Goal: Transaction & Acquisition: Subscribe to service/newsletter

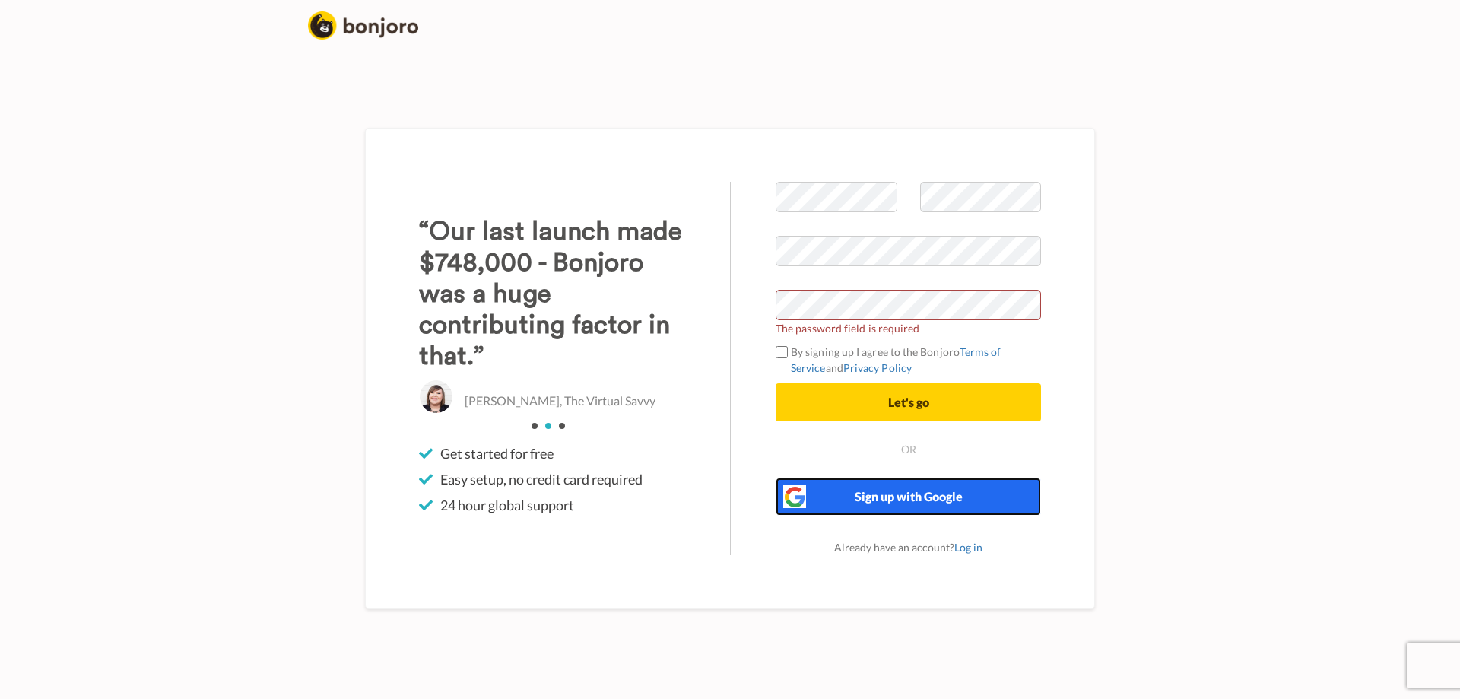
click at [955, 493] on span "Sign up with Google" at bounding box center [909, 496] width 108 height 14
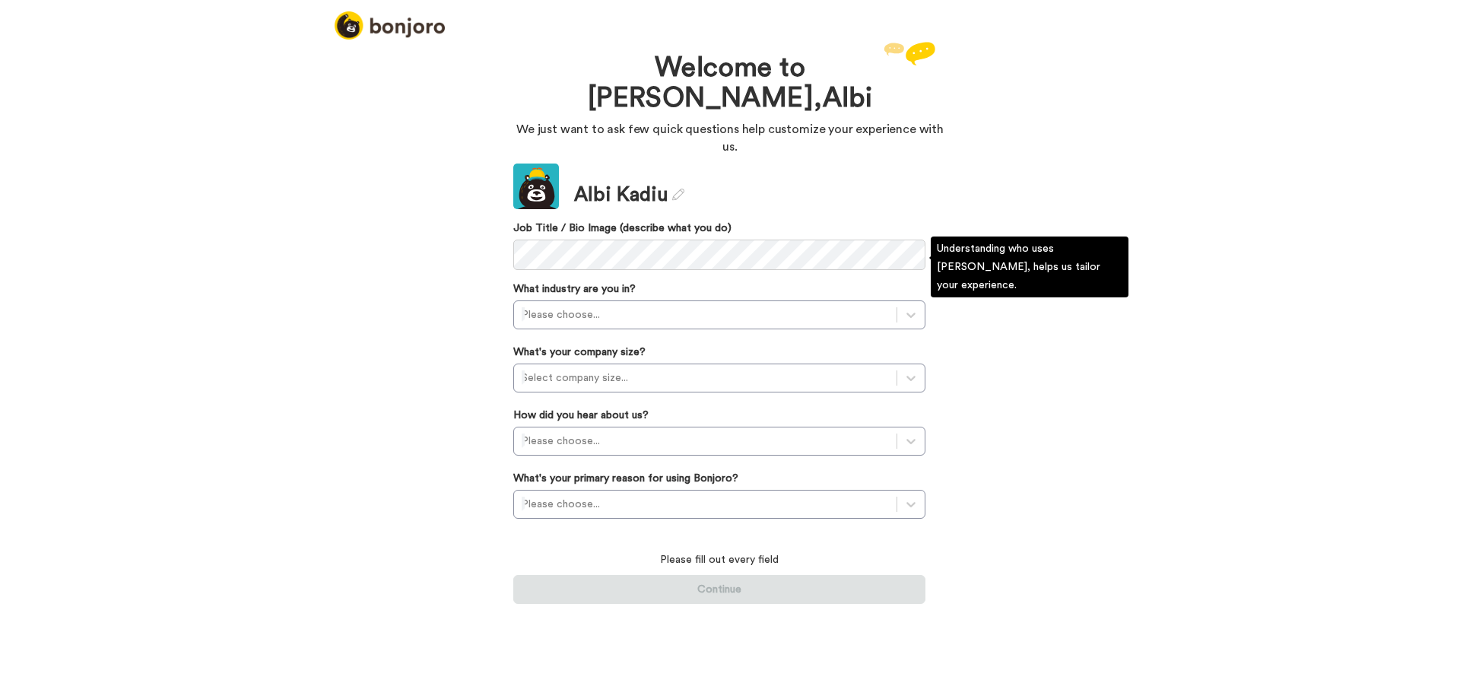
click at [701, 281] on div "What industry are you in? Please choose..." at bounding box center [719, 305] width 412 height 48
click at [701, 306] on div at bounding box center [705, 315] width 367 height 18
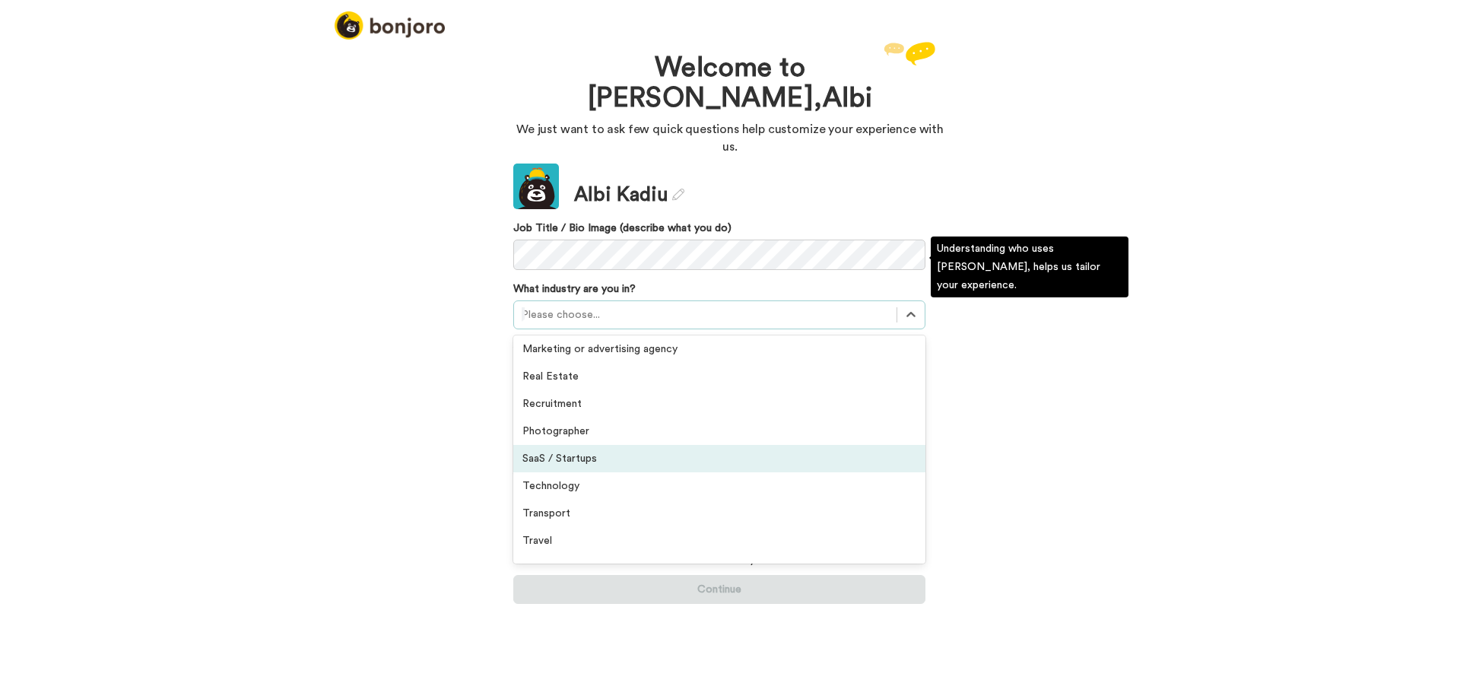
scroll to position [353, 0]
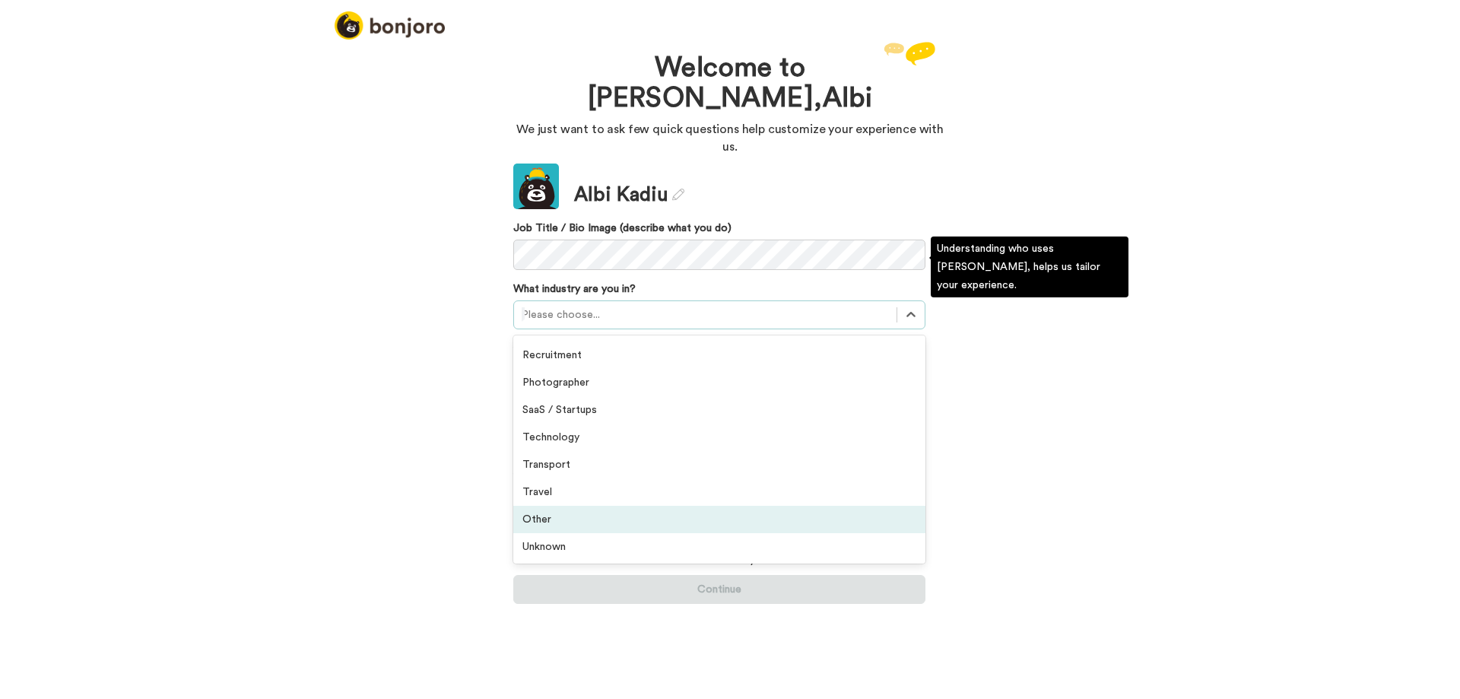
click at [653, 506] on div "Other" at bounding box center [719, 519] width 412 height 27
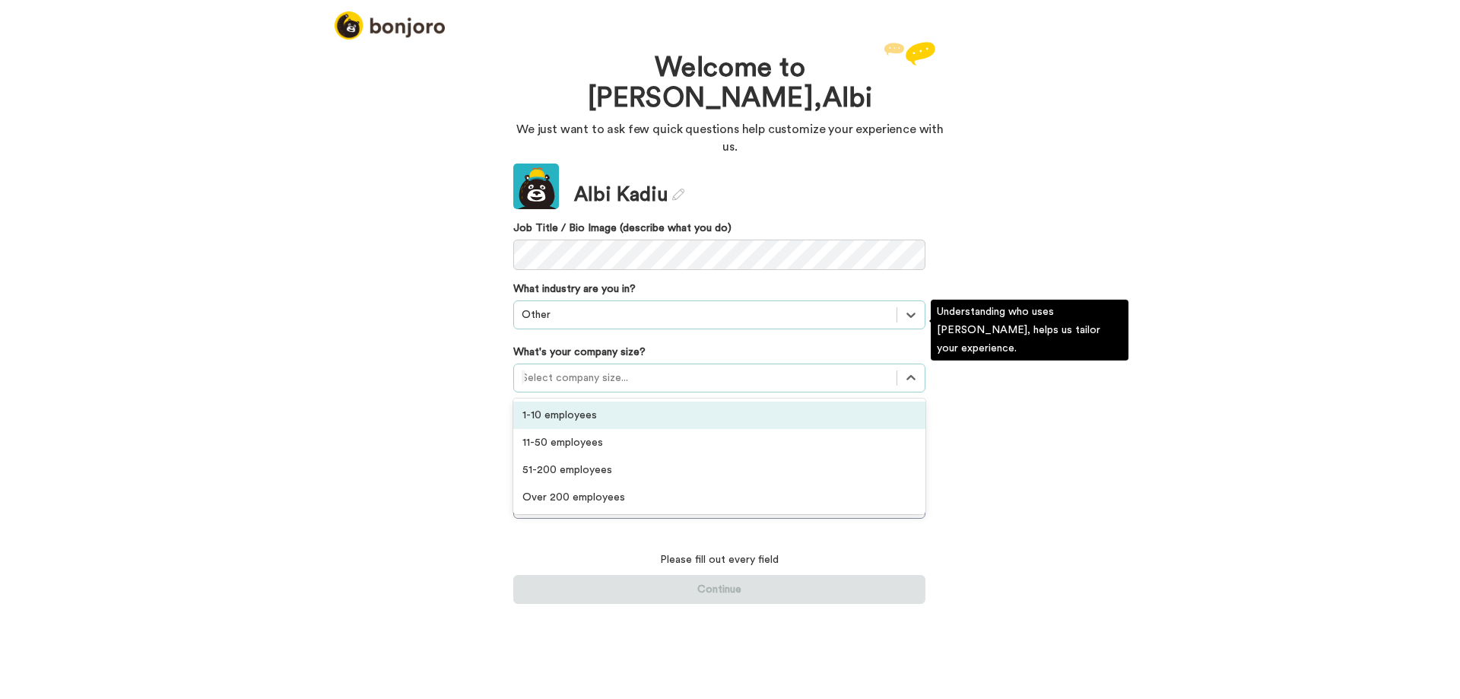
click at [618, 369] on div at bounding box center [705, 378] width 367 height 18
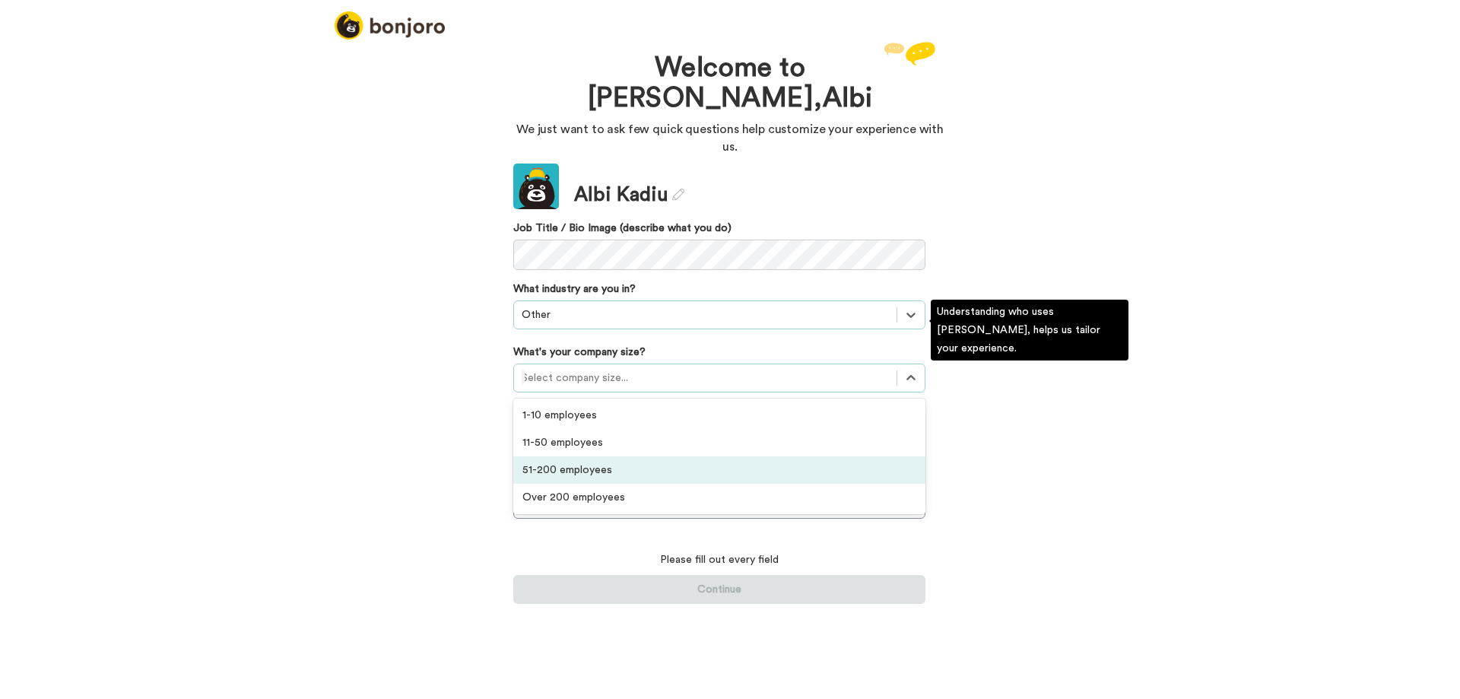
click at [629, 456] on div "51-200 employees" at bounding box center [719, 469] width 412 height 27
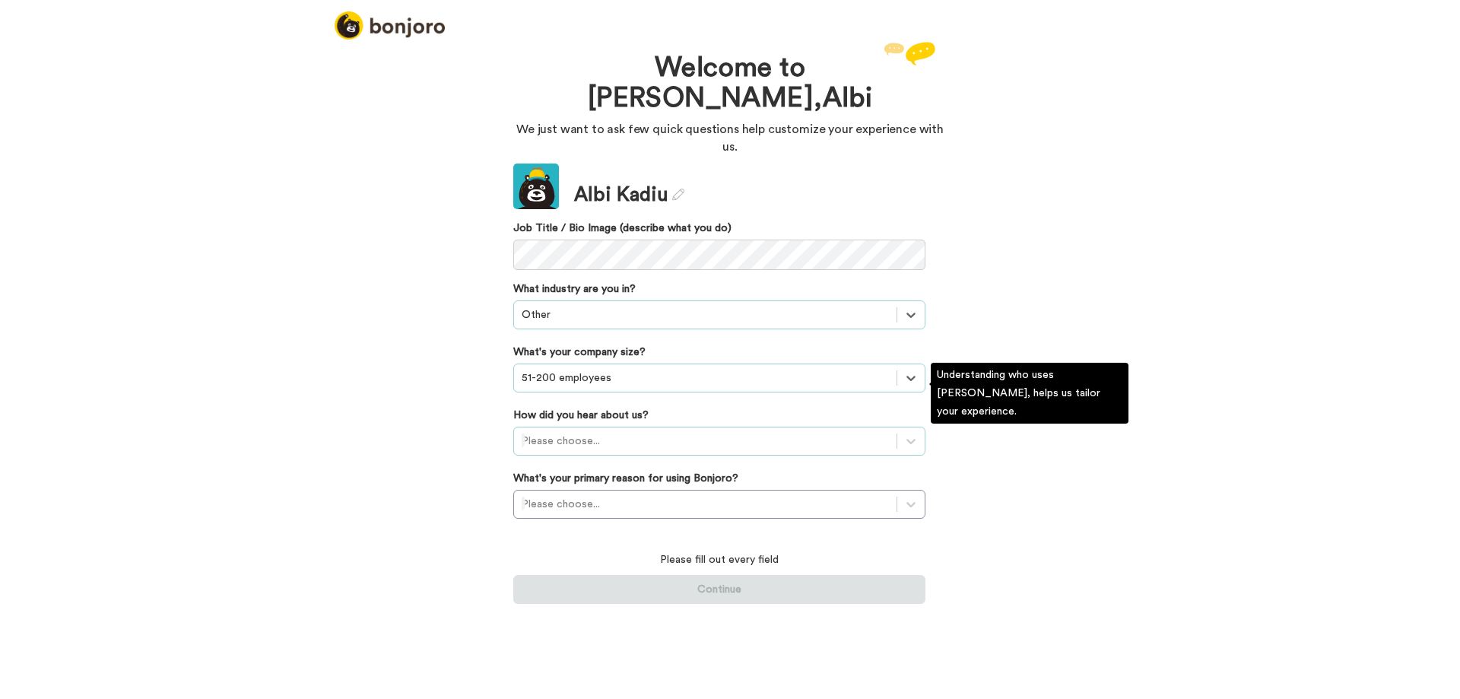
click at [631, 429] on div "Please choose..." at bounding box center [705, 441] width 383 height 24
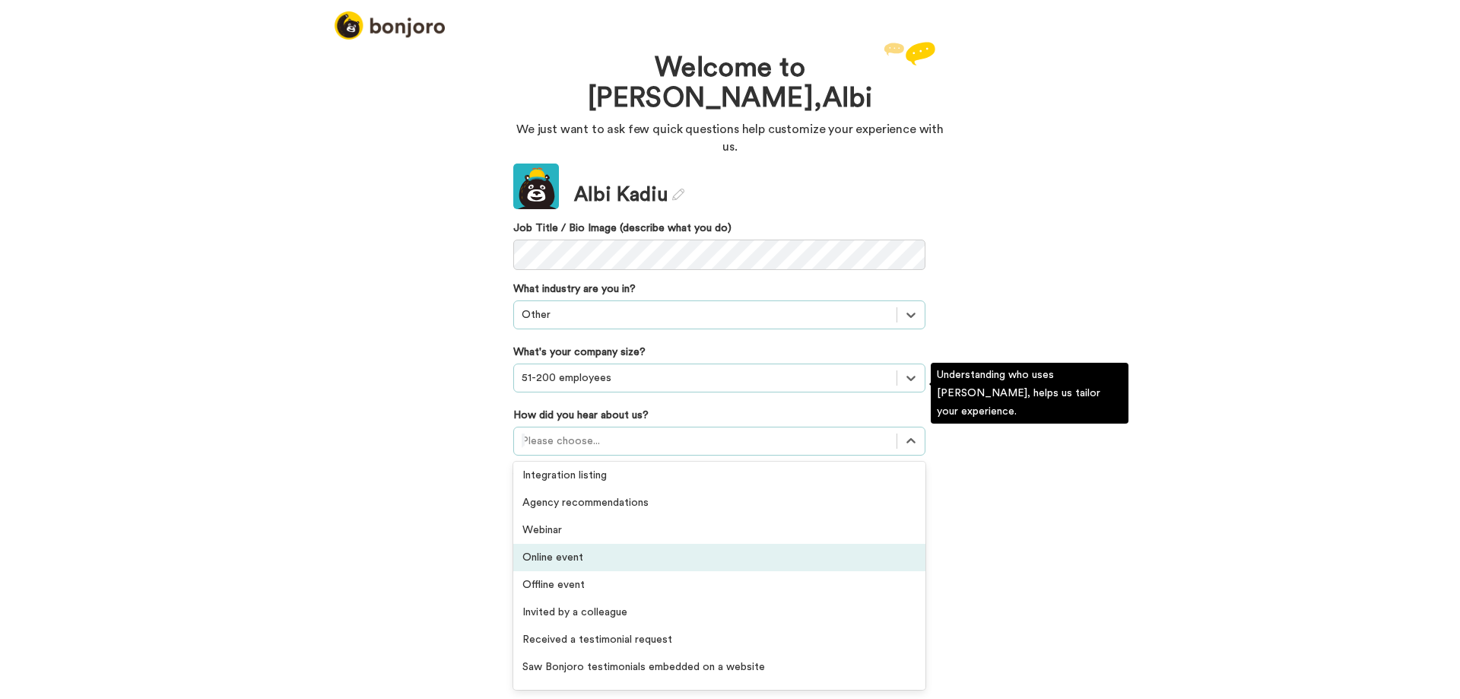
scroll to position [326, 0]
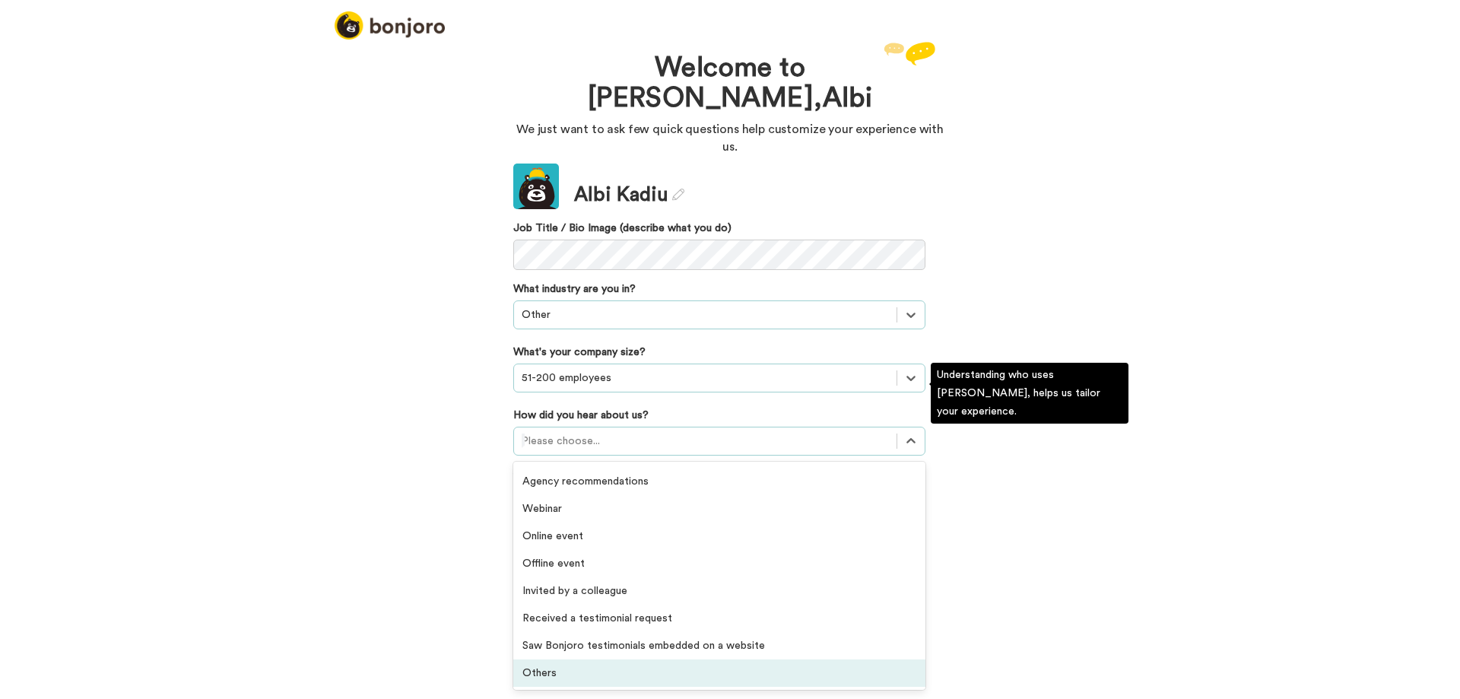
click at [631, 659] on div "Others" at bounding box center [719, 672] width 412 height 27
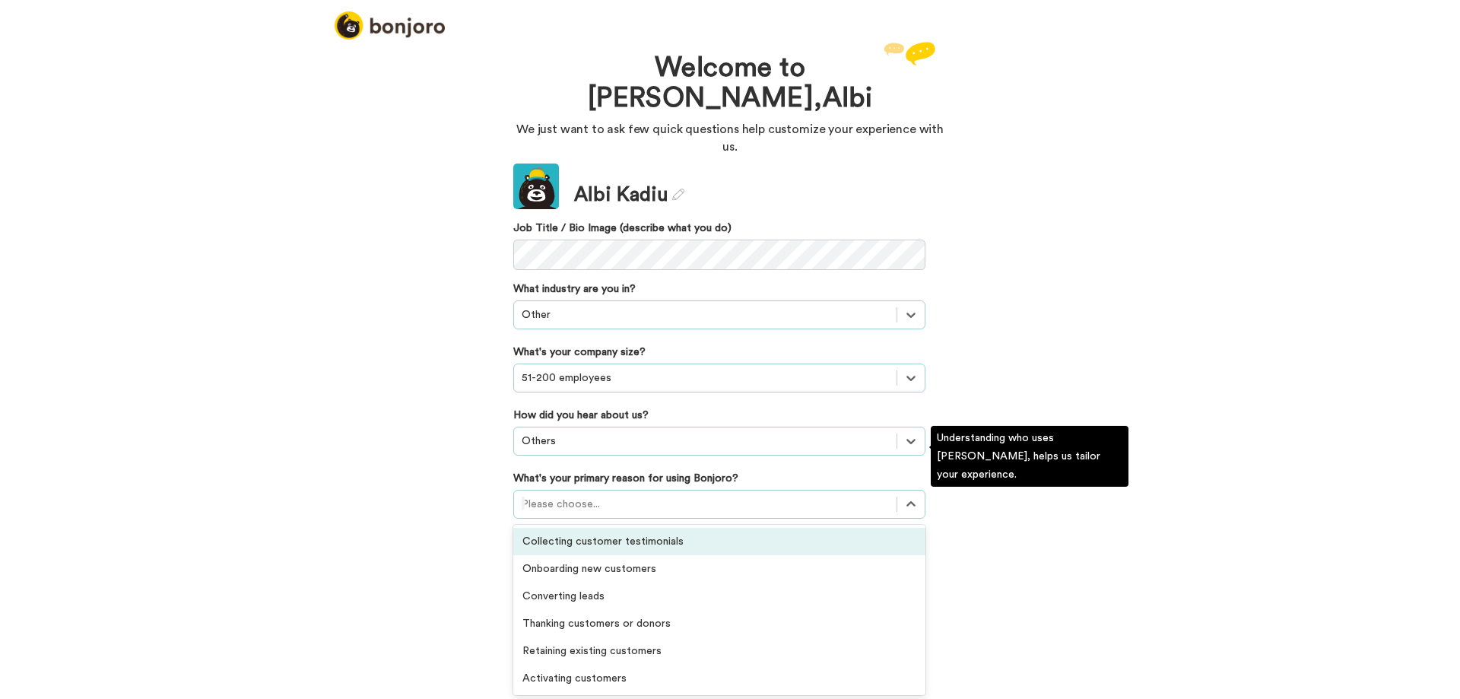
click at [589, 495] on div at bounding box center [705, 504] width 367 height 18
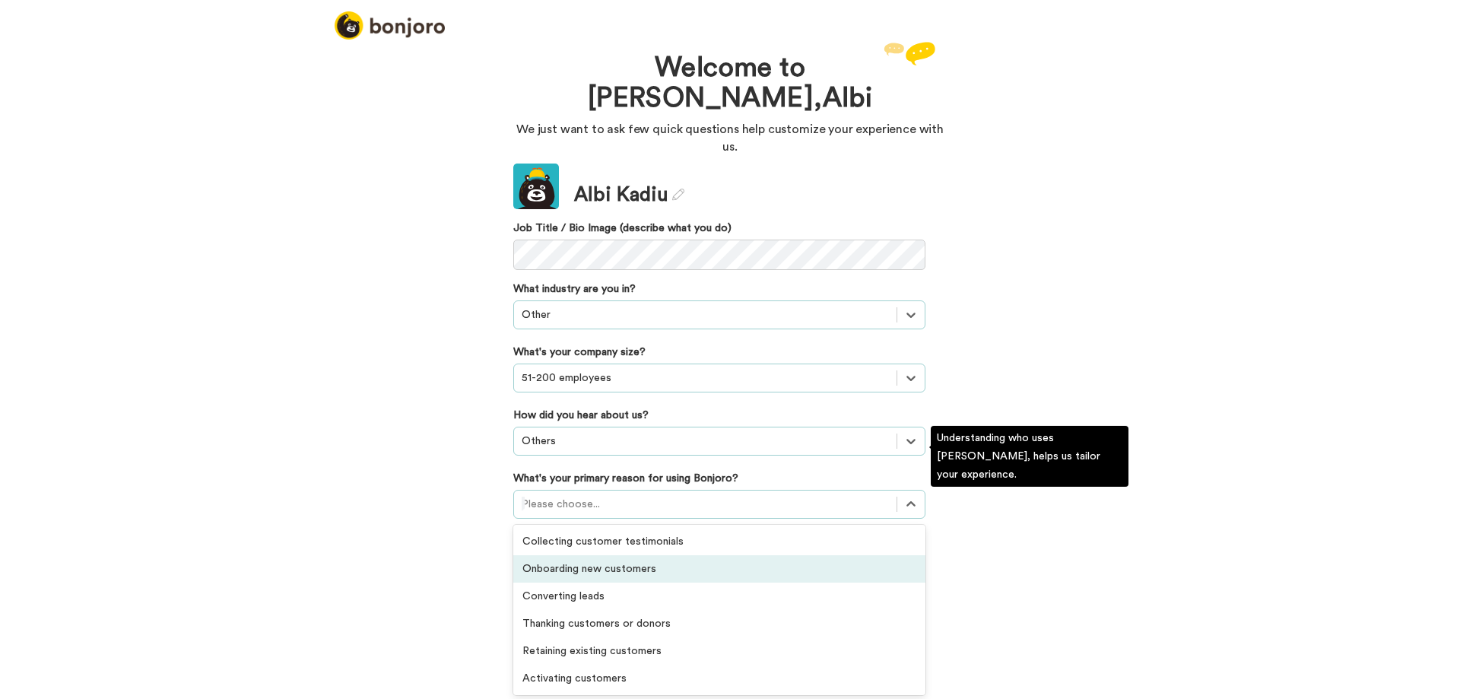
click at [608, 555] on div "Onboarding new customers" at bounding box center [719, 568] width 412 height 27
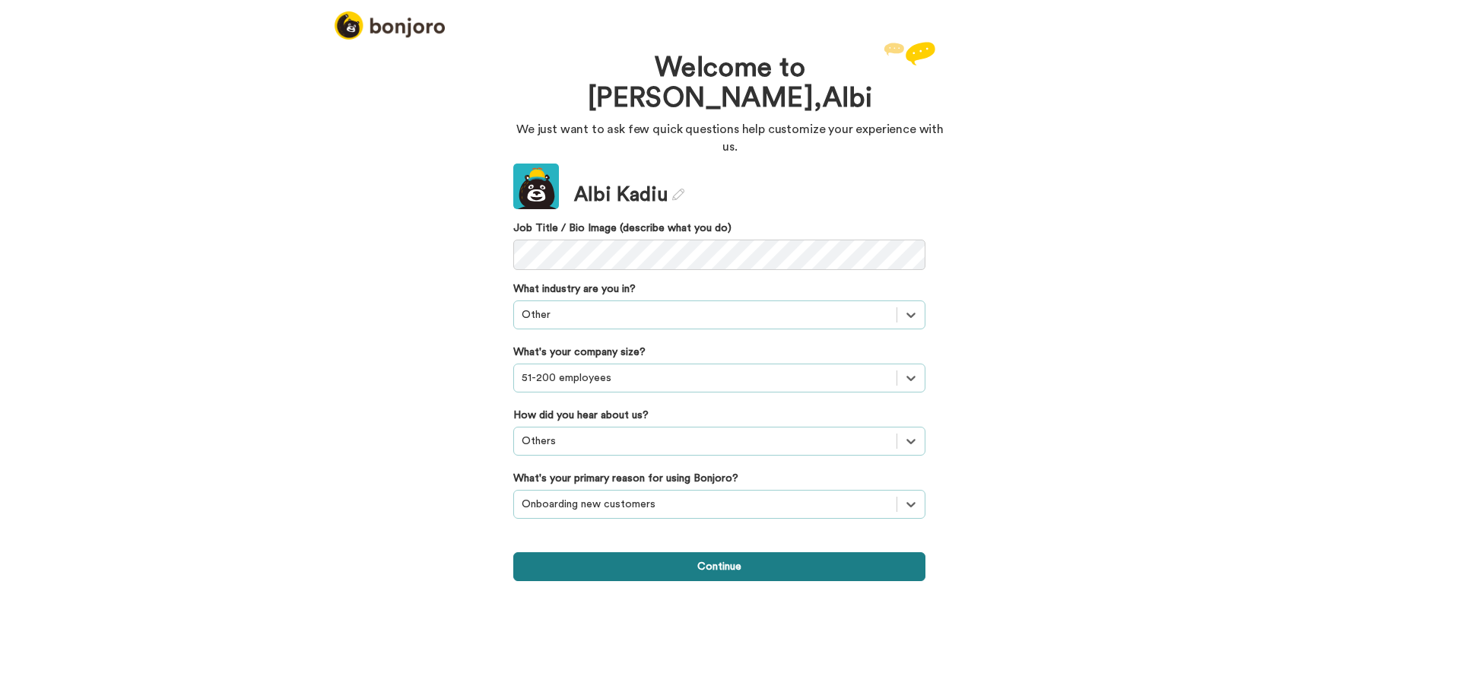
click at [661, 552] on button "Continue" at bounding box center [719, 566] width 412 height 29
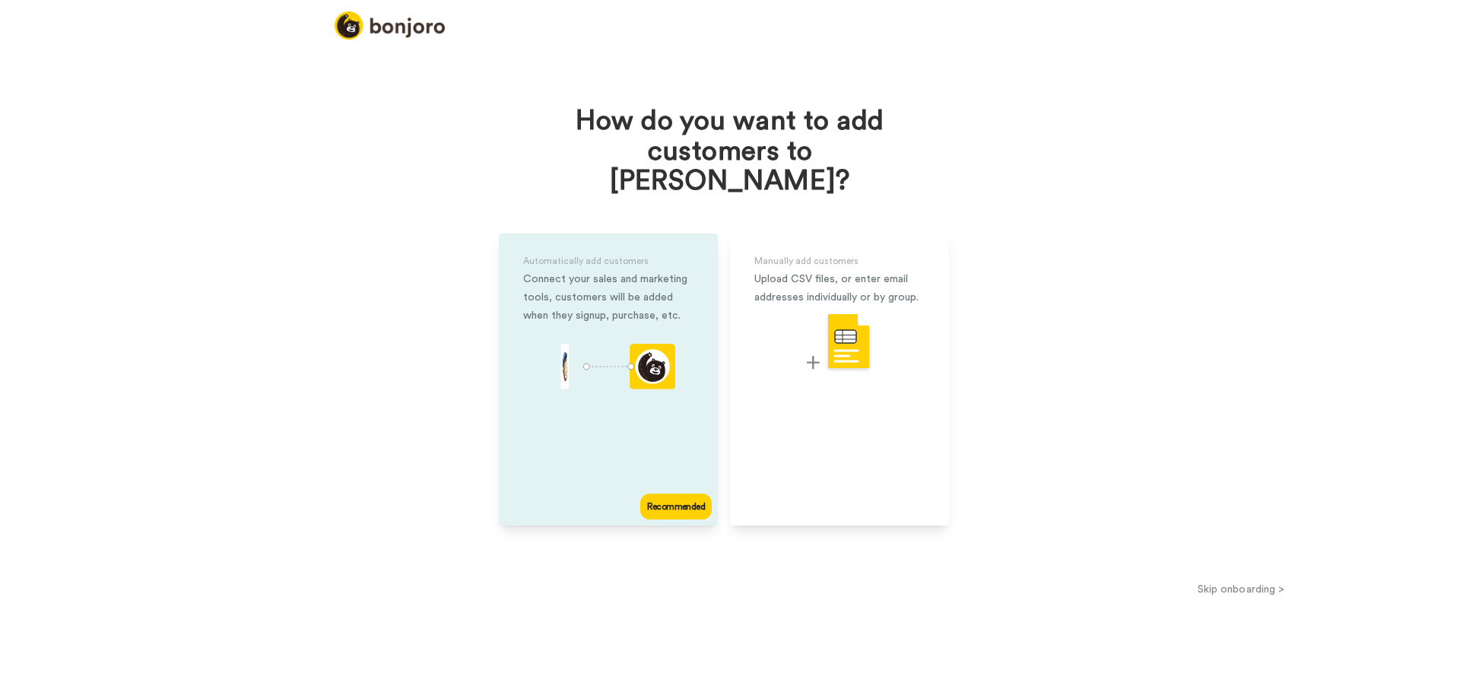
click at [654, 494] on div "Recommended" at bounding box center [675, 507] width 71 height 26
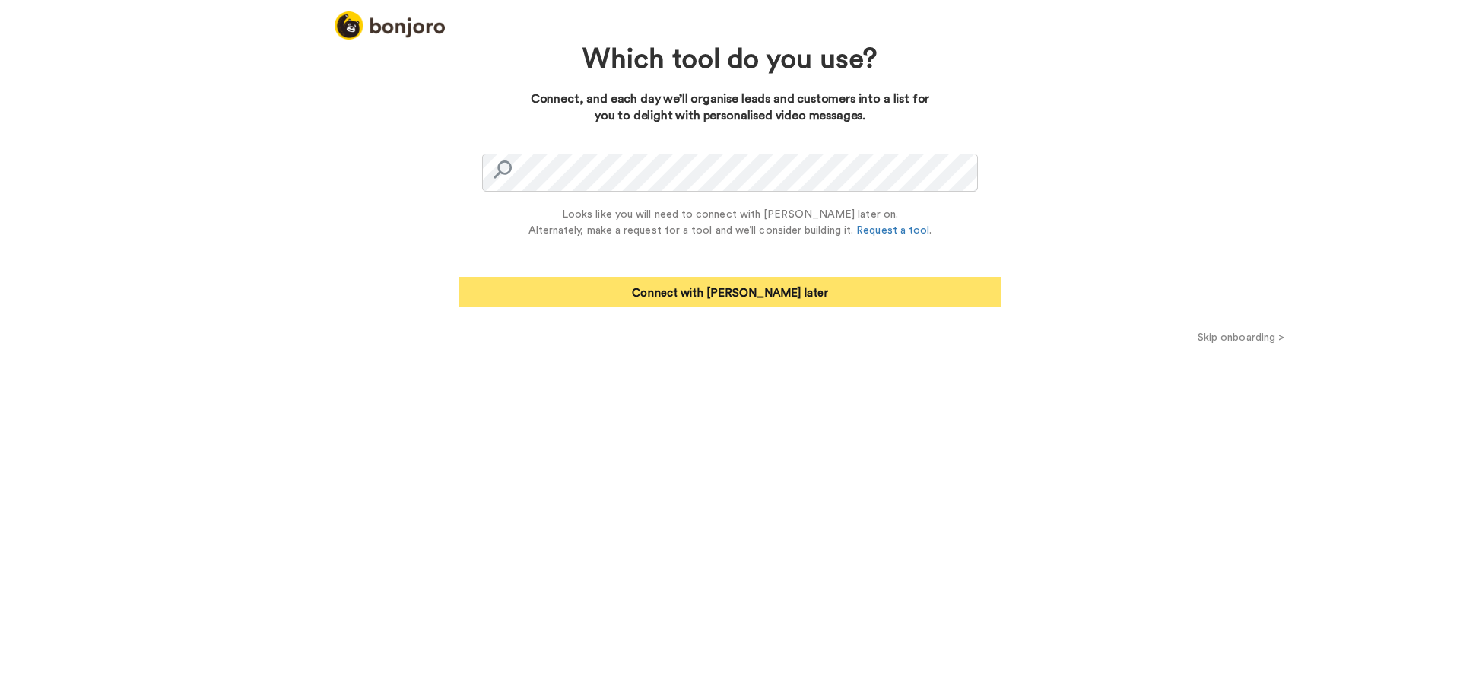
click at [681, 297] on button "Connect with Zapier later" at bounding box center [730, 292] width 542 height 30
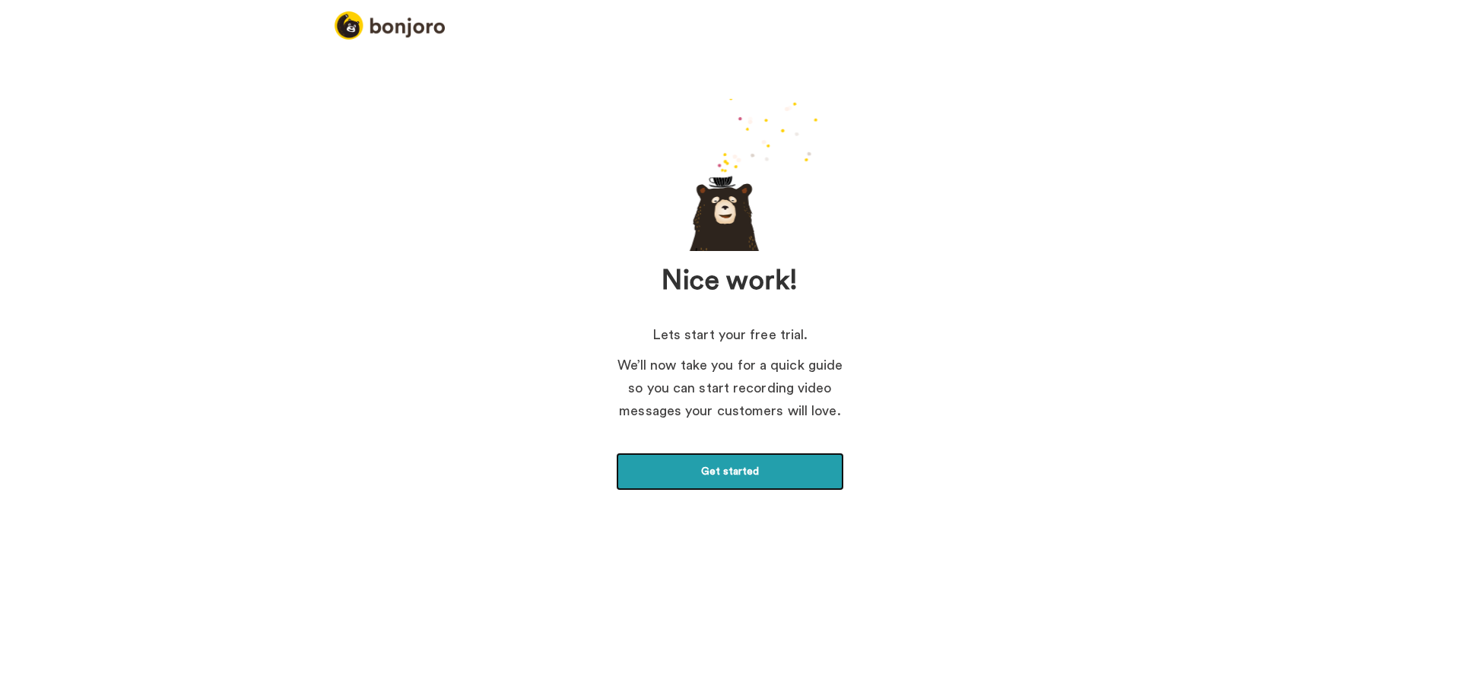
click at [755, 482] on link "Get started" at bounding box center [730, 472] width 228 height 38
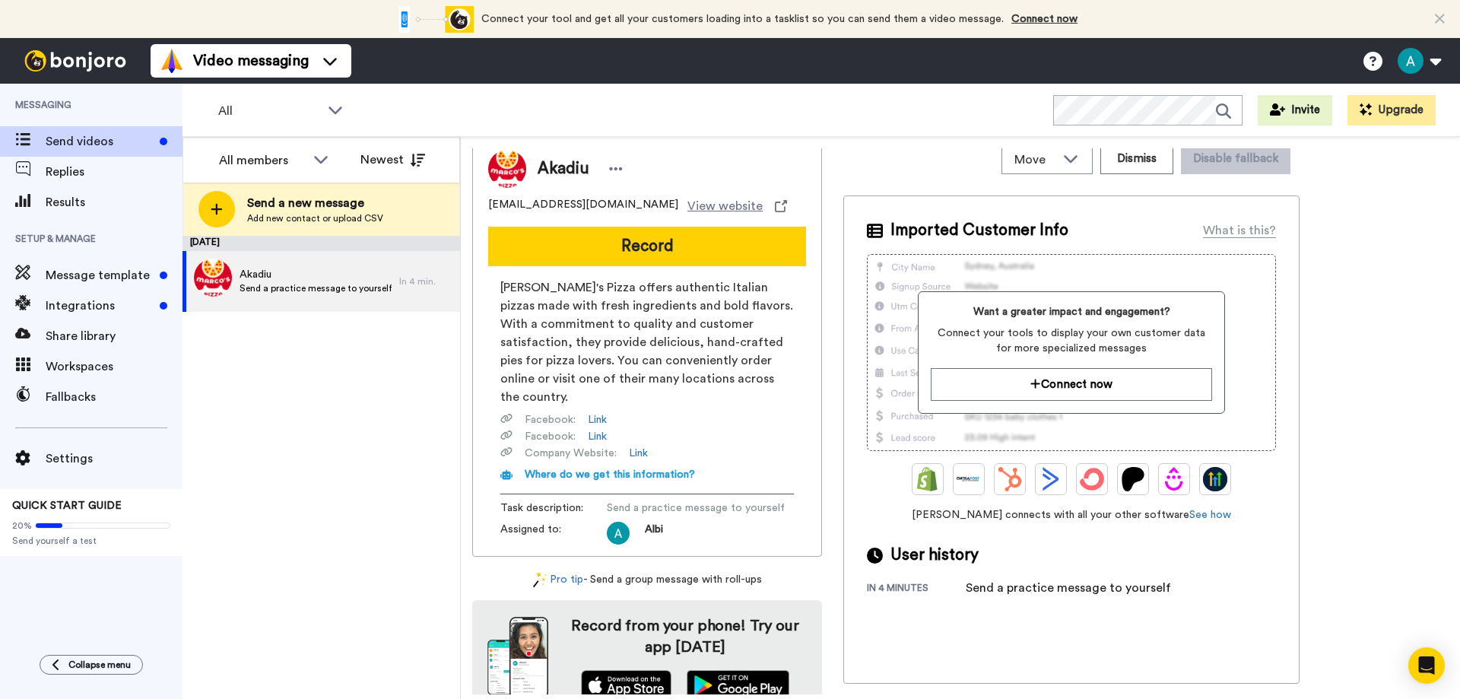
scroll to position [14, 0]
